Goal: Transaction & Acquisition: Obtain resource

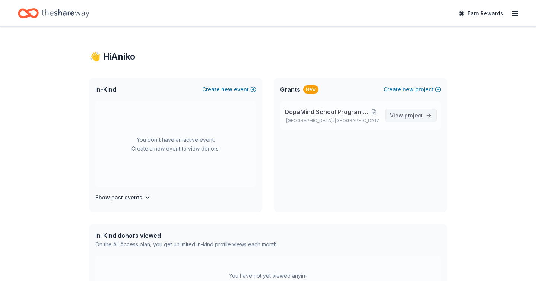
click at [398, 114] on span "View project" at bounding box center [406, 115] width 33 height 9
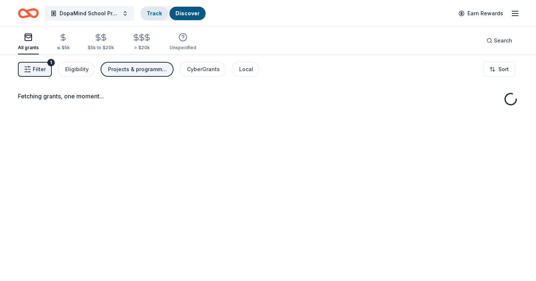
click at [154, 18] on div "Track" at bounding box center [154, 13] width 27 height 13
click at [154, 11] on link "Track · 41" at bounding box center [158, 13] width 23 height 6
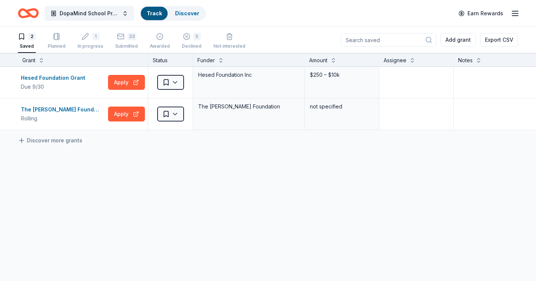
scroll to position [0, 0]
click at [168, 84] on html "DopaMind School Programs and Assemblies Track Discover Earn Rewards 2 Saved Pla…" at bounding box center [268, 140] width 536 height 281
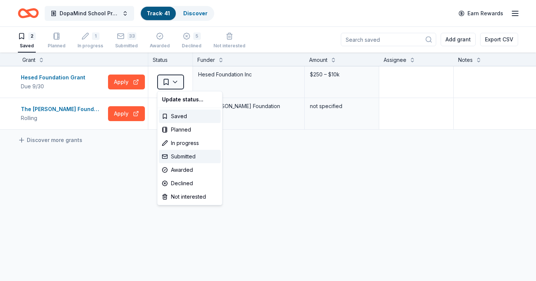
click at [175, 156] on div "Submitted" at bounding box center [190, 156] width 62 height 13
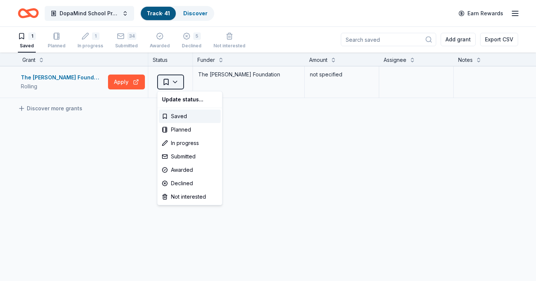
click at [175, 83] on html "DopaMind School Programs and Assemblies Track · 41 Discover Earn Rewards 1 Save…" at bounding box center [268, 140] width 536 height 281
click at [175, 154] on div "Submitted" at bounding box center [190, 156] width 62 height 13
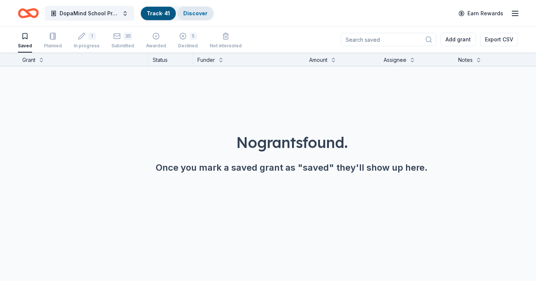
click at [190, 16] on div "Discover" at bounding box center [195, 13] width 36 height 13
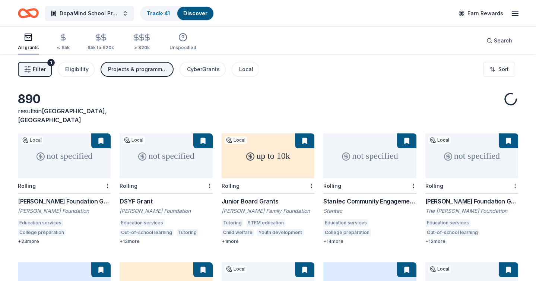
click at [41, 68] on span "Filter" at bounding box center [39, 69] width 13 height 9
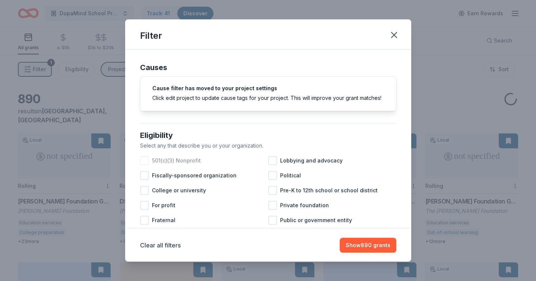
click at [142, 160] on div at bounding box center [144, 160] width 9 height 9
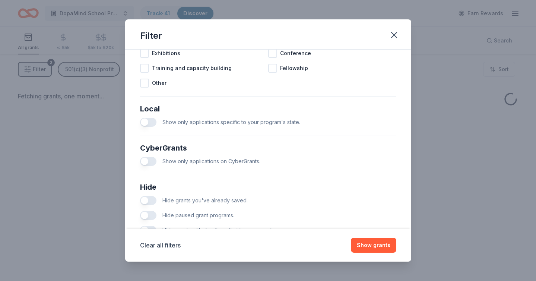
scroll to position [378, 0]
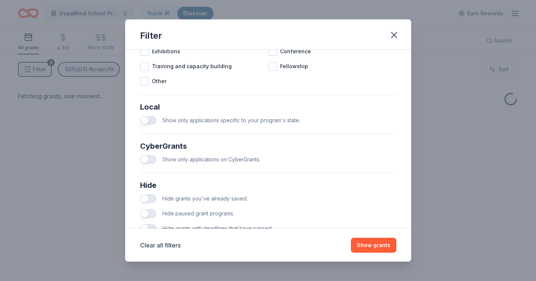
click at [147, 195] on button "button" at bounding box center [148, 198] width 16 height 9
click at [147, 210] on button "button" at bounding box center [148, 213] width 16 height 9
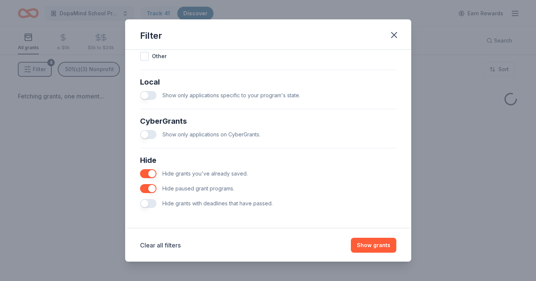
click at [141, 209] on div "Hide grants with deadlines that have passed." at bounding box center [268, 203] width 256 height 15
click at [151, 199] on button "button" at bounding box center [148, 203] width 16 height 9
click at [376, 246] on button "Show grants" at bounding box center [373, 245] width 45 height 15
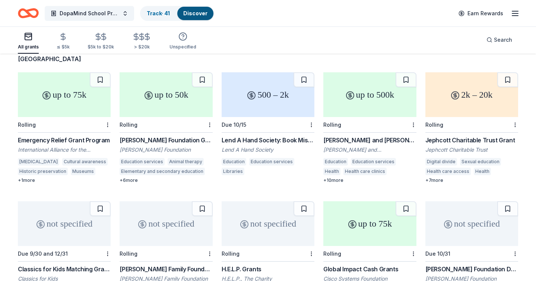
scroll to position [60, 0]
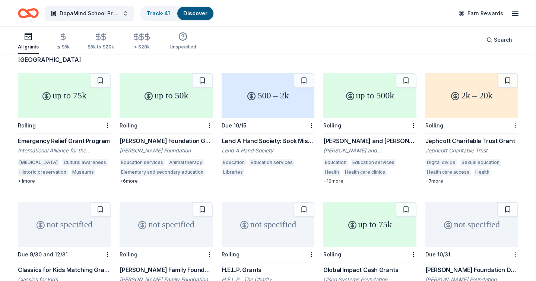
click at [105, 118] on div at bounding box center [106, 125] width 7 height 15
click at [106, 115] on html "DopaMind School Programs and Assemblies Track · 41 Discover Earn Rewards All gr…" at bounding box center [268, 80] width 536 height 281
click at [99, 129] on div "Not interested" at bounding box center [84, 129] width 50 height 13
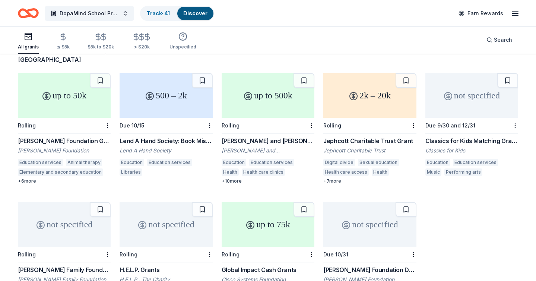
click at [99, 136] on div "Laura J. Niles Foundation Grant" at bounding box center [64, 140] width 93 height 9
click at [108, 115] on html "DopaMind School Programs and Assemblies Track · 41 Discover Earn Rewards All gr…" at bounding box center [268, 80] width 536 height 281
click at [105, 128] on div "Not interested" at bounding box center [84, 129] width 50 height 13
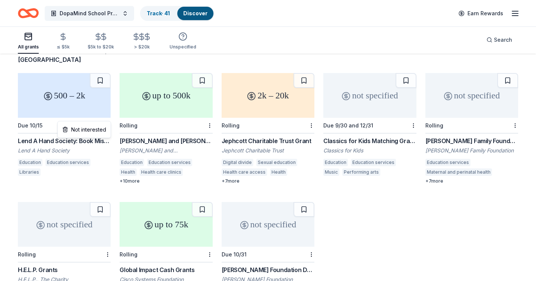
click at [106, 115] on html "DopaMind School Programs and Assemblies Track · 41 Discover Earn Rewards All gr…" at bounding box center [268, 80] width 536 height 281
click at [100, 128] on div "Not interested" at bounding box center [84, 129] width 50 height 13
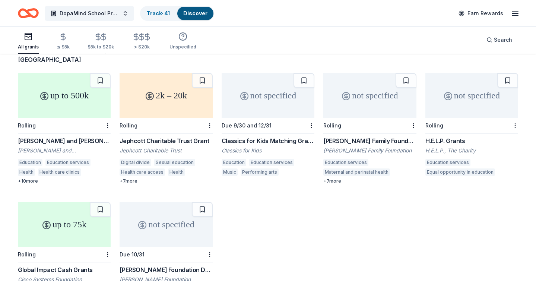
click at [88, 136] on div "John A. and Marlene L. Boll Foundation Grant" at bounding box center [64, 140] width 93 height 9
click at [106, 115] on html "DopaMind School Programs and Assemblies Track · 41 Discover Earn Rewards All gr…" at bounding box center [268, 80] width 536 height 281
click at [105, 131] on div "Not interested" at bounding box center [84, 129] width 50 height 13
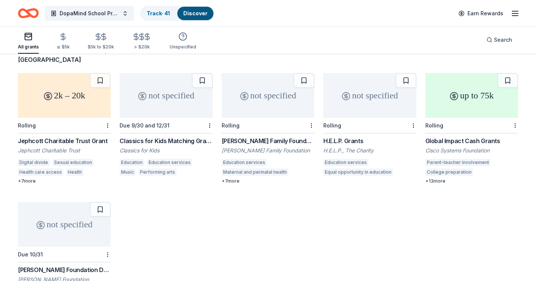
click at [105, 136] on div "Jephcott Charitable Trust Grant" at bounding box center [64, 140] width 93 height 9
click at [100, 74] on button at bounding box center [100, 80] width 21 height 15
click at [180, 136] on div "Classics for Kids Matching Grant Program" at bounding box center [166, 140] width 93 height 9
click at [209, 116] on html "DopaMind School Programs and Assemblies Track · 42 Discover Earn Rewards All gr…" at bounding box center [268, 80] width 536 height 281
click at [197, 130] on div "Not interested" at bounding box center [186, 129] width 50 height 13
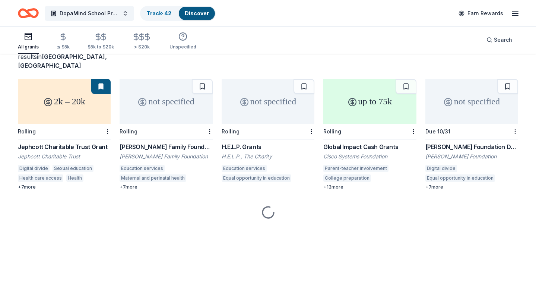
scroll to position [54, 0]
click at [153, 142] on div "Pratt Family Foundation Grant" at bounding box center [166, 146] width 93 height 9
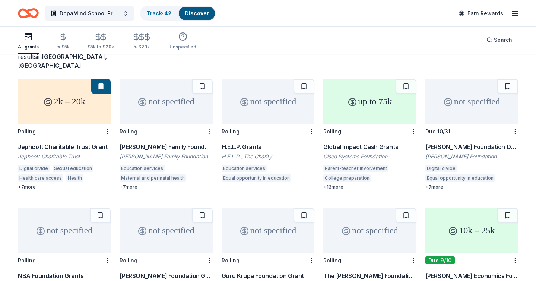
click at [209, 120] on html "DopaMind School Programs and Assemblies Track · 42 Discover Earn Rewards All gr…" at bounding box center [268, 86] width 536 height 281
click at [197, 137] on div "Not interested" at bounding box center [186, 135] width 50 height 13
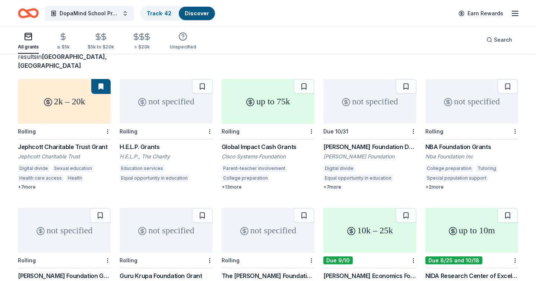
click at [155, 142] on div "H.E.L.P. Grants" at bounding box center [166, 146] width 93 height 9
click at [201, 80] on button at bounding box center [202, 86] width 21 height 15
click at [255, 142] on div "Global Impact Cash Grants" at bounding box center [268, 146] width 93 height 9
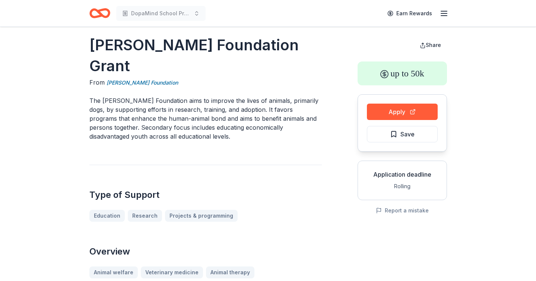
scroll to position [7, 0]
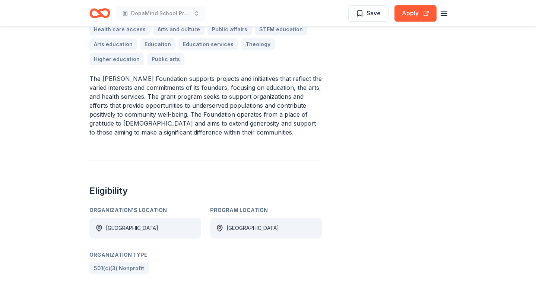
scroll to position [299, 0]
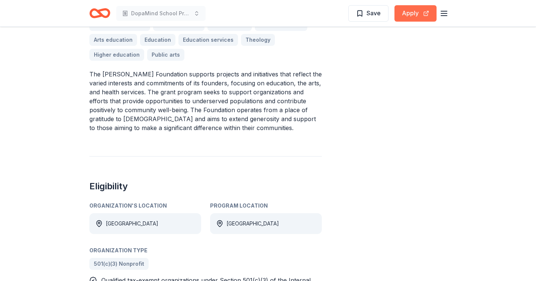
click at [405, 16] on button "Apply" at bounding box center [415, 13] width 42 height 16
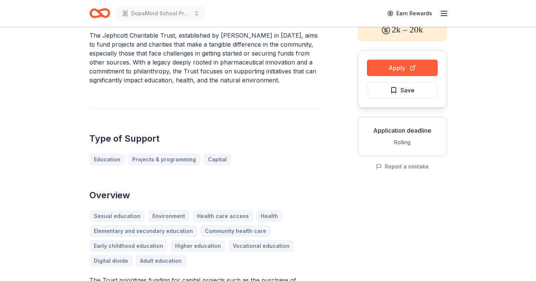
scroll to position [55, 0]
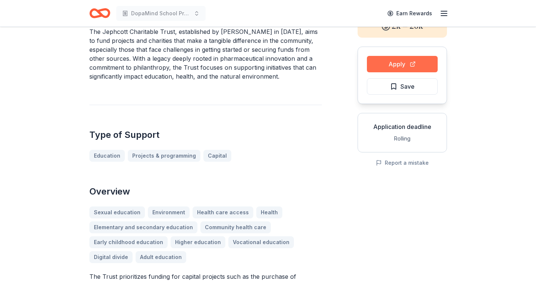
click at [379, 64] on button "Apply" at bounding box center [402, 64] width 71 height 16
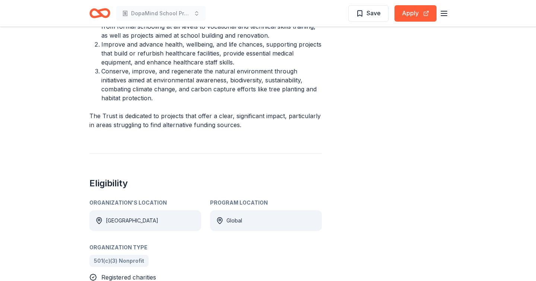
scroll to position [379, 0]
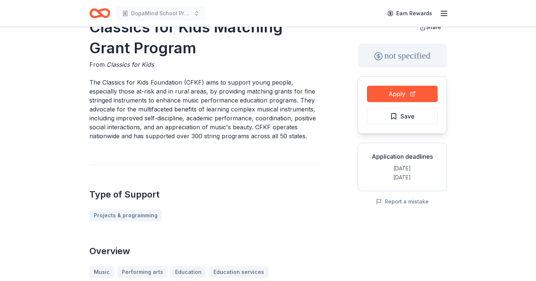
scroll to position [26, 0]
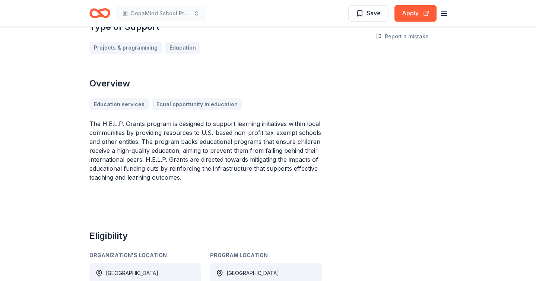
scroll to position [182, 0]
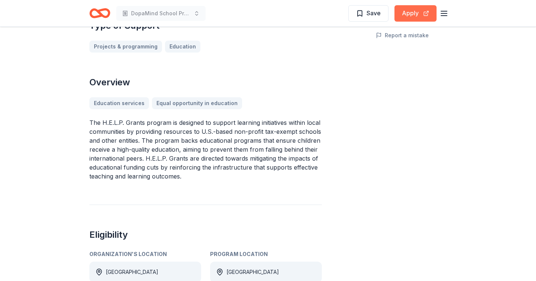
click at [414, 18] on button "Apply" at bounding box center [415, 13] width 42 height 16
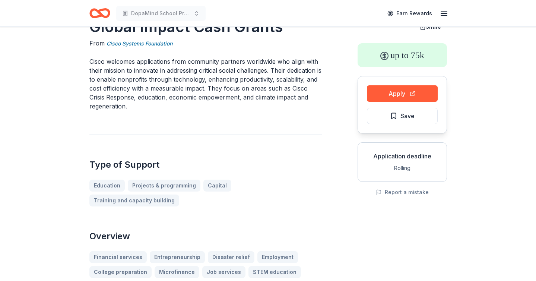
scroll to position [26, 0]
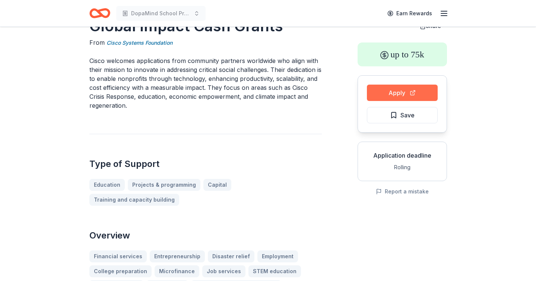
click at [400, 92] on button "Apply" at bounding box center [402, 93] width 71 height 16
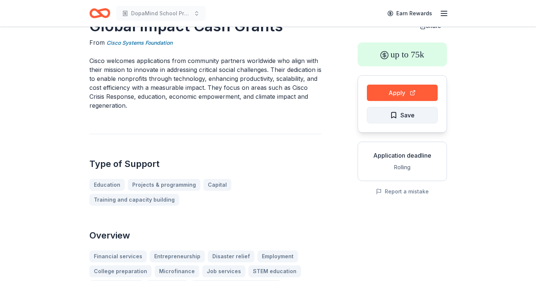
click at [392, 112] on span "Save" at bounding box center [402, 115] width 25 height 10
